Goal: Task Accomplishment & Management: Complete application form

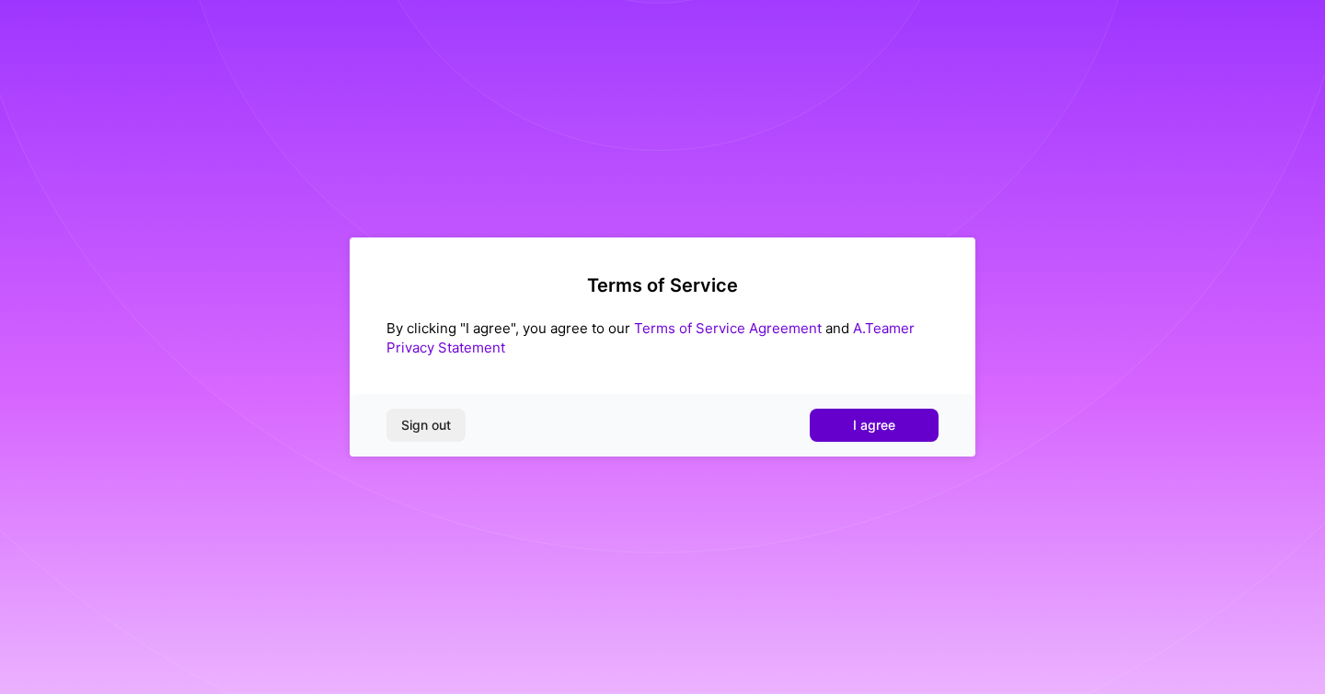
click at [872, 416] on span "I agree" at bounding box center [874, 425] width 42 height 18
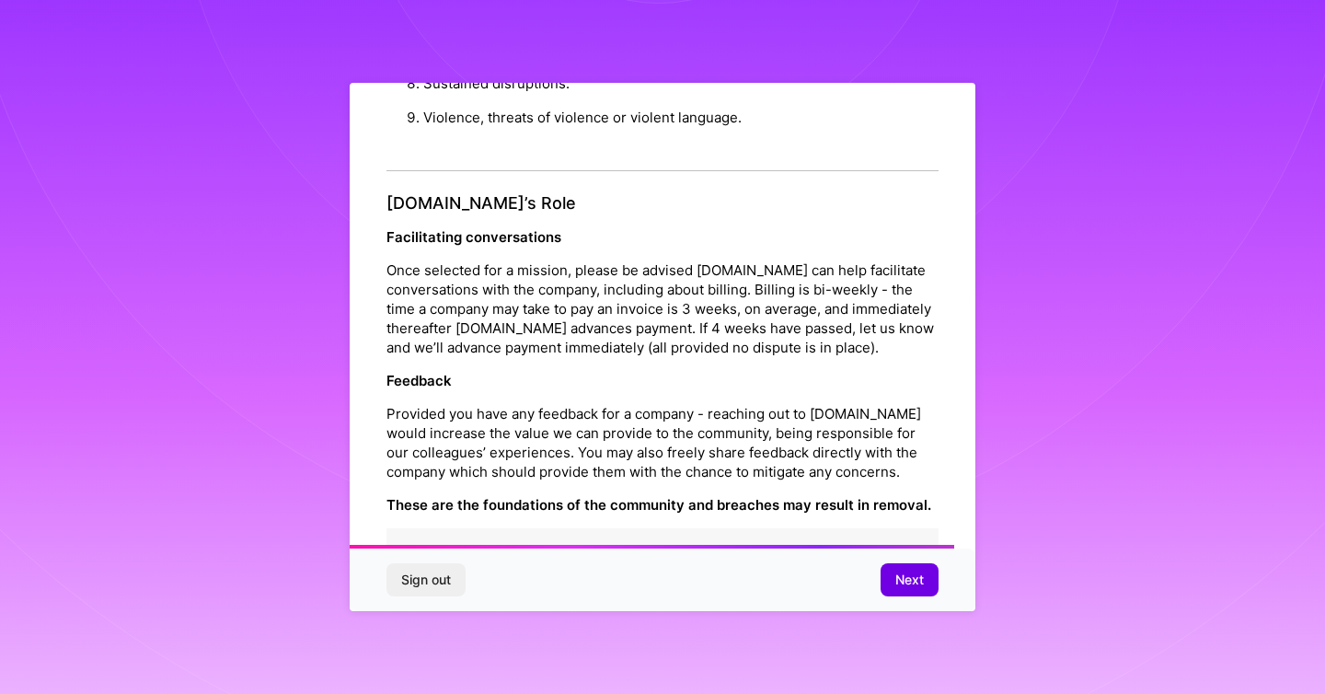
scroll to position [2003, 0]
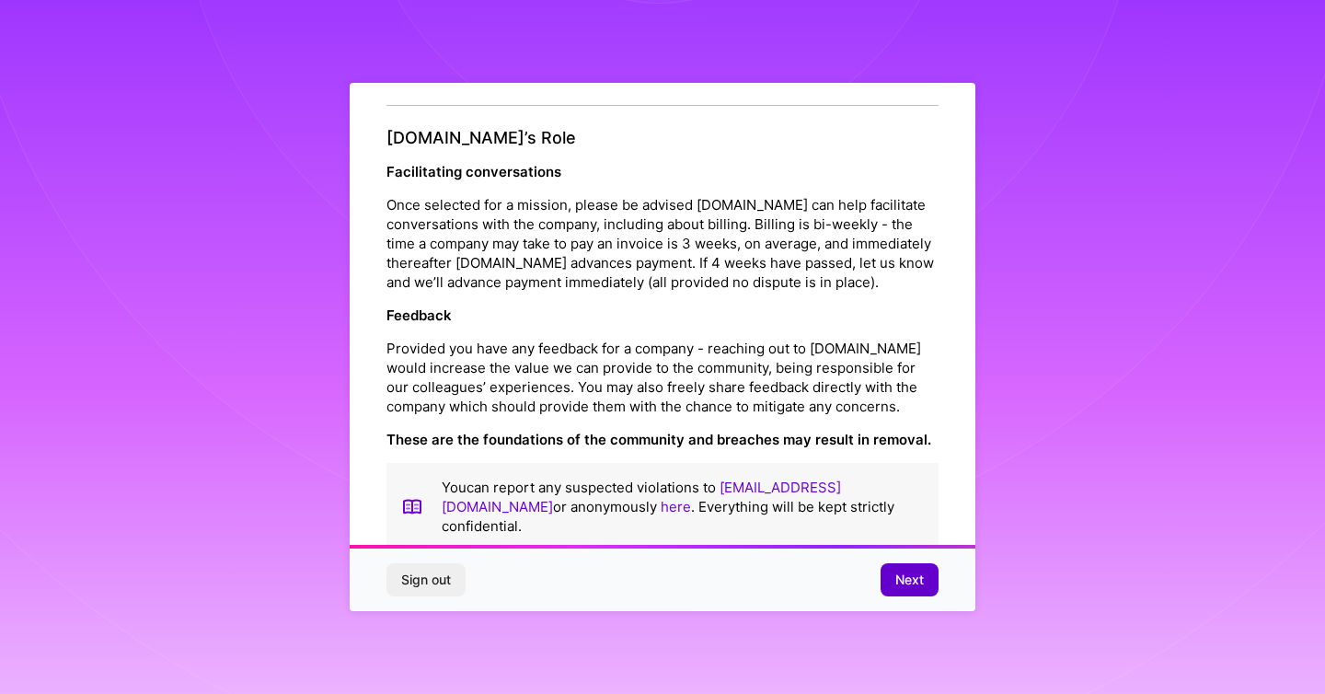
click at [911, 579] on span "Next" at bounding box center [909, 580] width 29 height 18
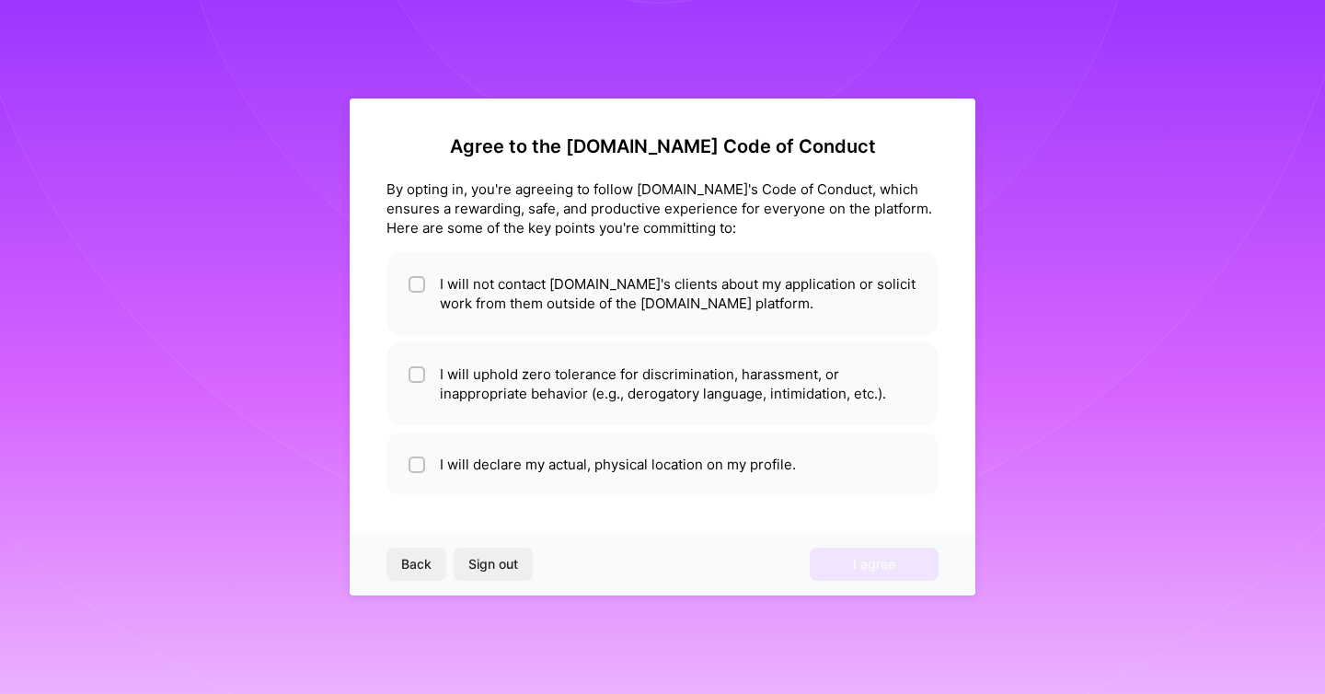
scroll to position [0, 0]
click at [421, 290] on input "checkbox" at bounding box center [418, 285] width 13 height 13
checkbox input "true"
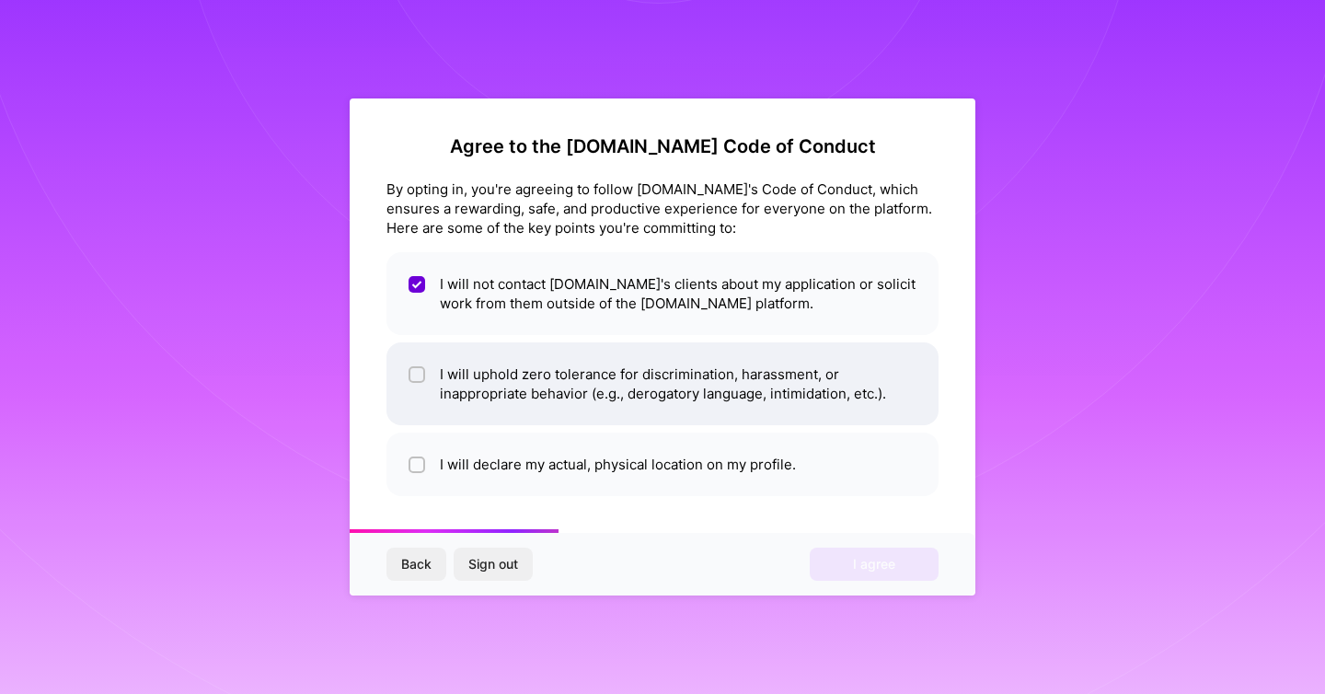
click at [418, 374] on input "checkbox" at bounding box center [418, 375] width 13 height 13
checkbox input "true"
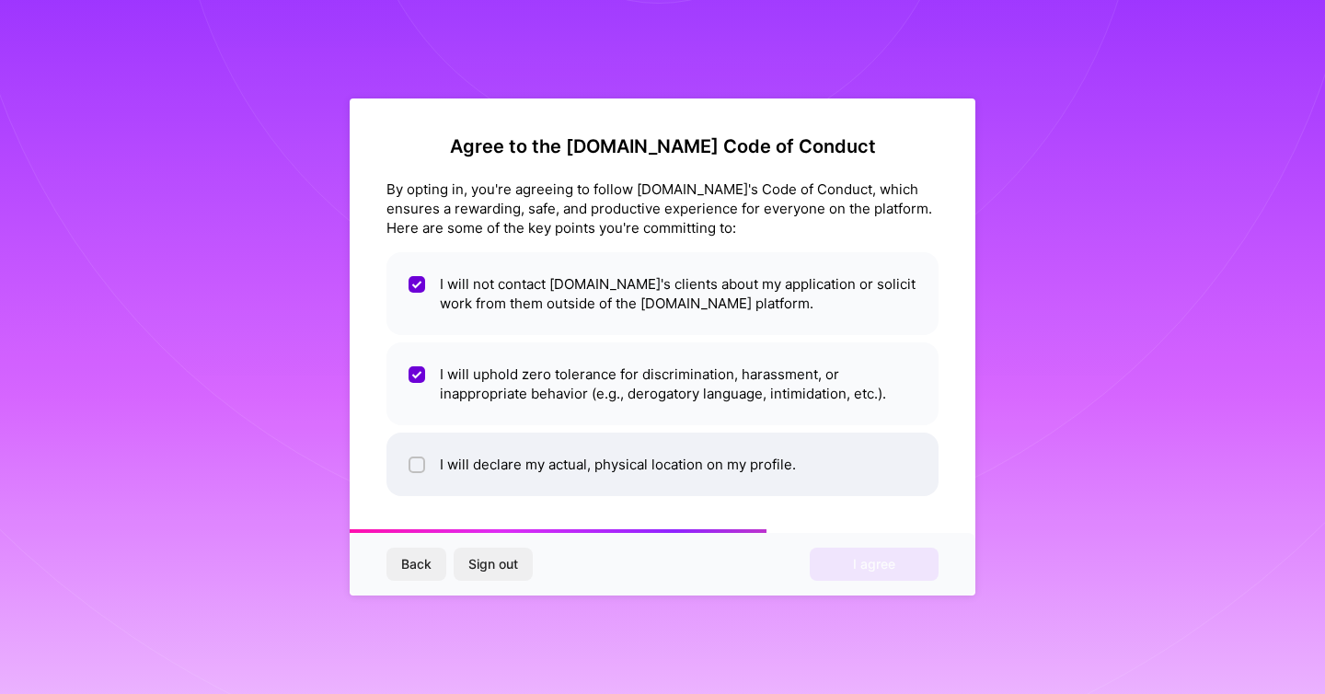
click at [421, 470] on input "checkbox" at bounding box center [418, 465] width 13 height 13
checkbox input "true"
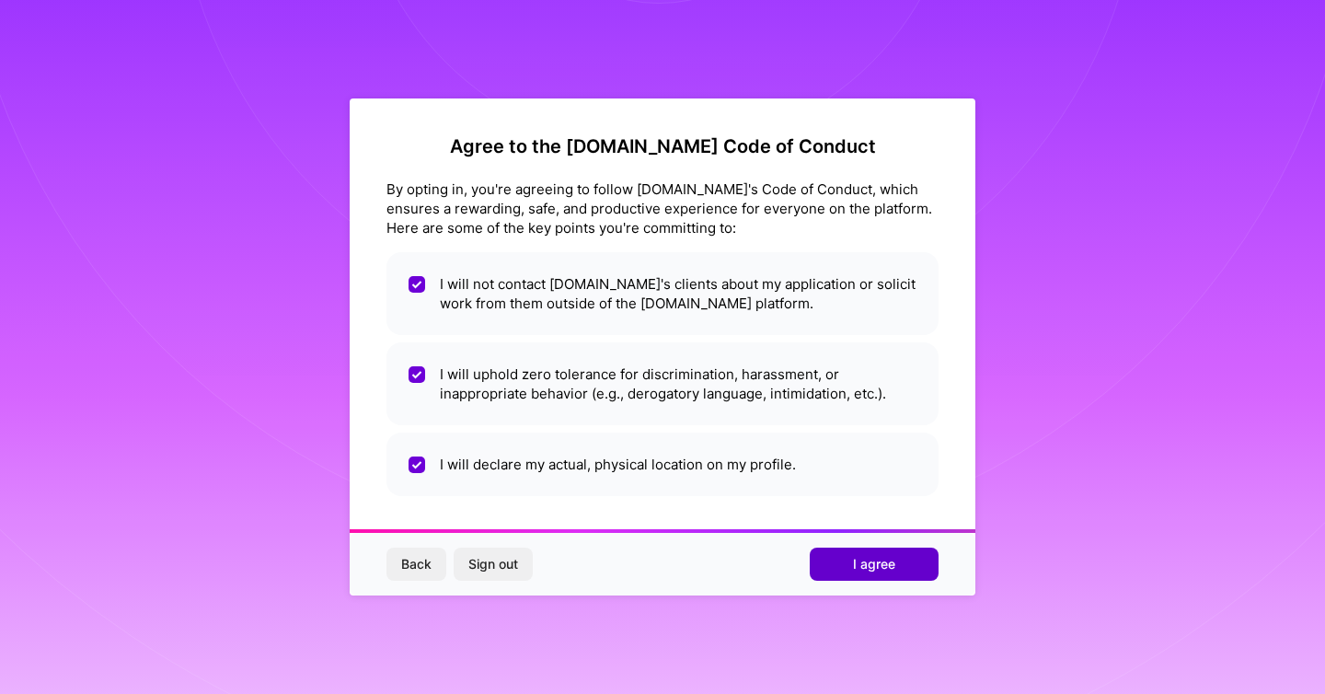
click at [868, 553] on button "I agree" at bounding box center [874, 564] width 129 height 33
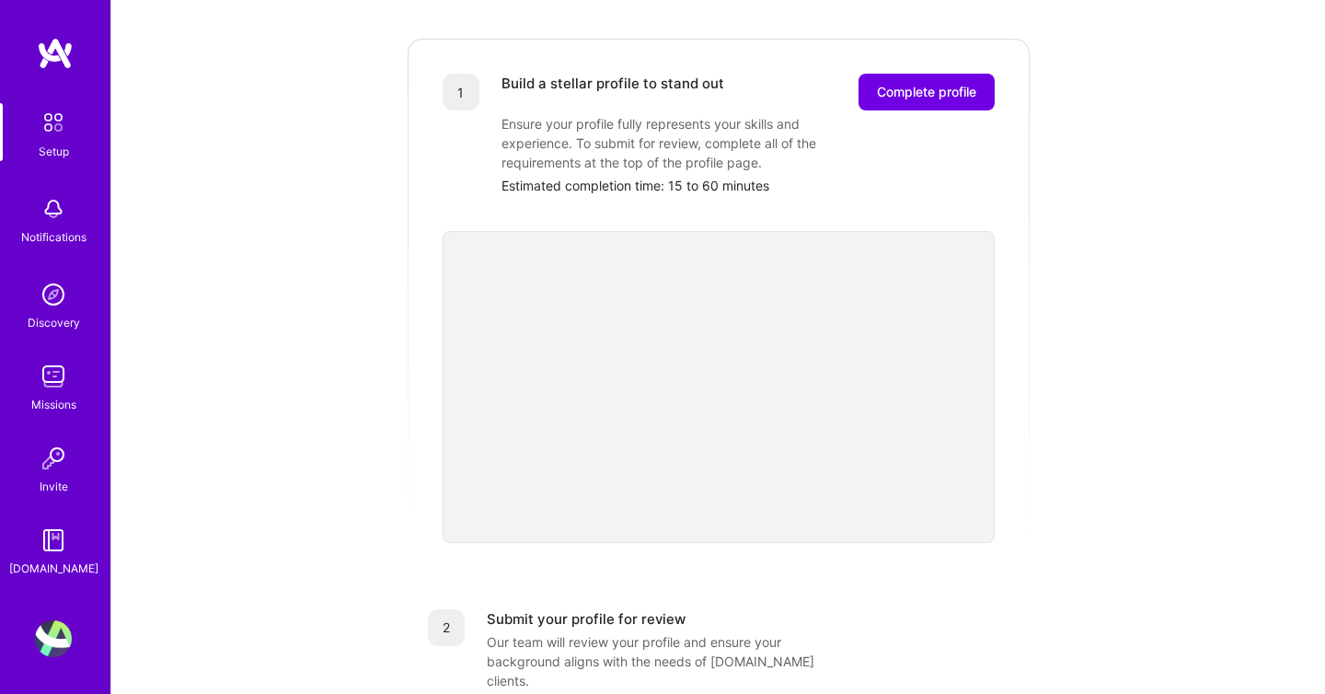
scroll to position [244, 0]
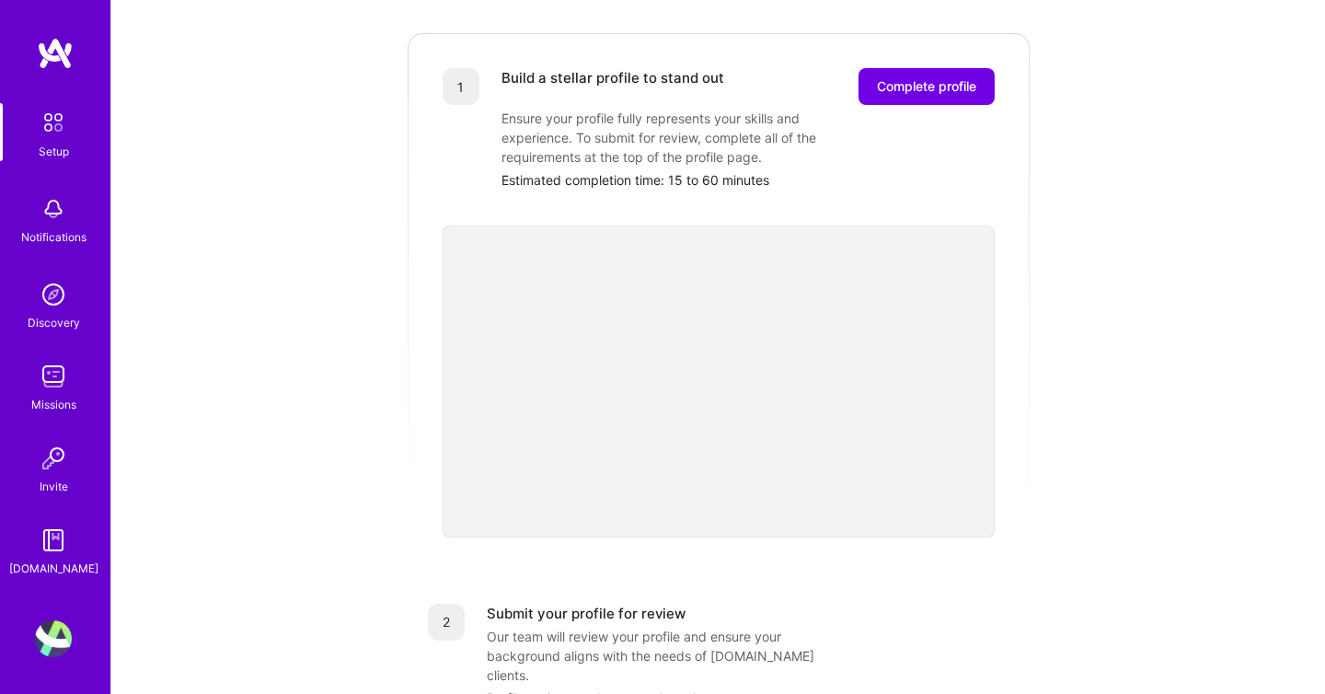
click at [336, 371] on div "Getting started as an [DOMAIN_NAME] Builder Complete the steps below to request…" at bounding box center [718, 475] width 1141 height 1410
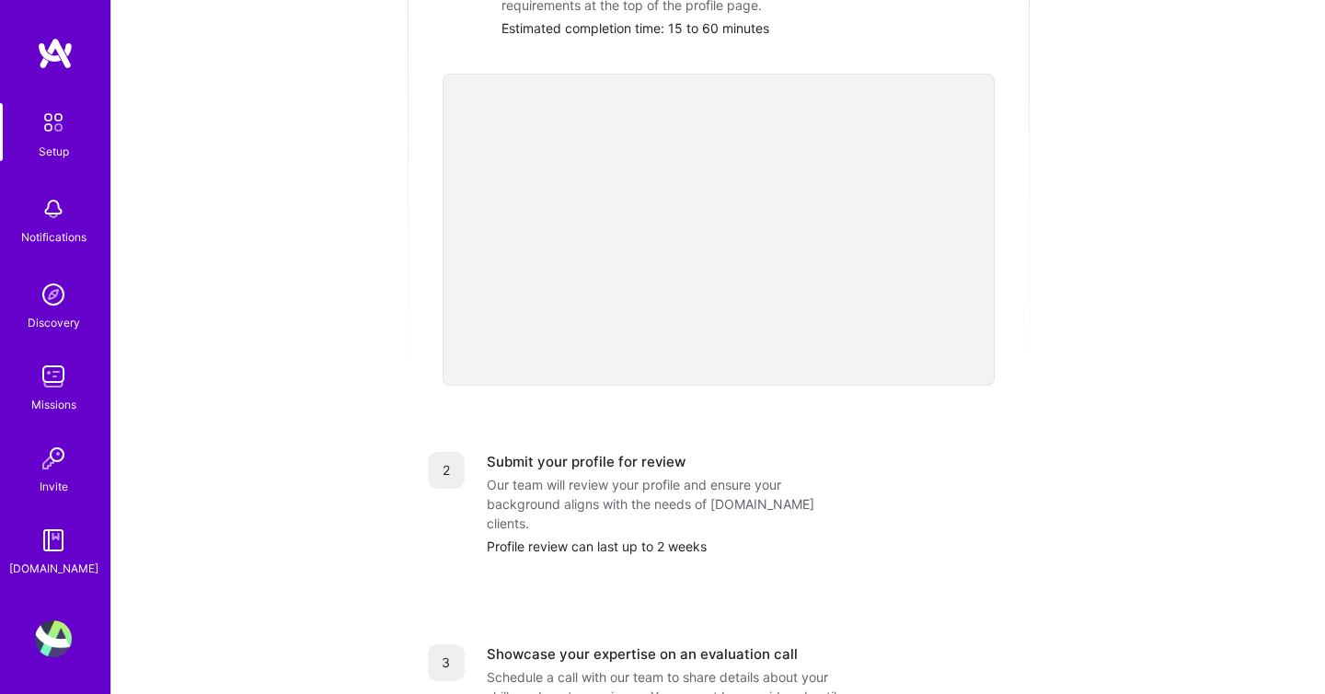
scroll to position [0, 0]
